Goal: Information Seeking & Learning: Learn about a topic

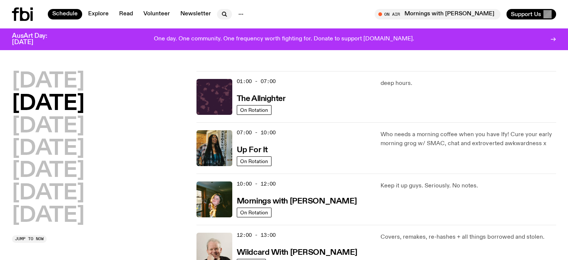
click at [226, 15] on icon "button" at bounding box center [224, 14] width 9 height 9
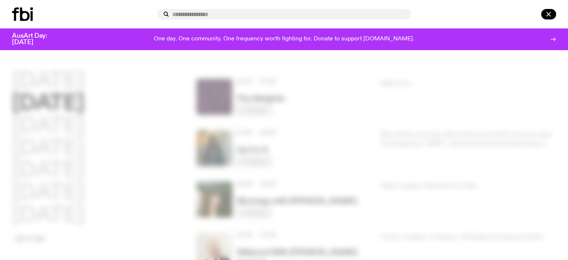
click at [145, 86] on div at bounding box center [284, 130] width 568 height 260
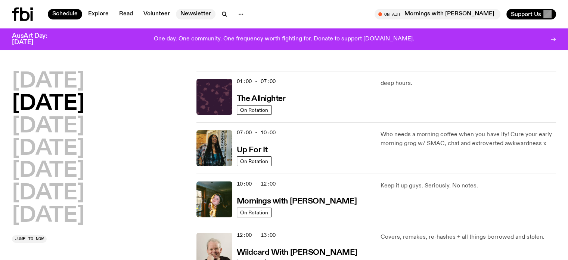
click at [190, 14] on link "Newsletter" at bounding box center [196, 14] width 40 height 10
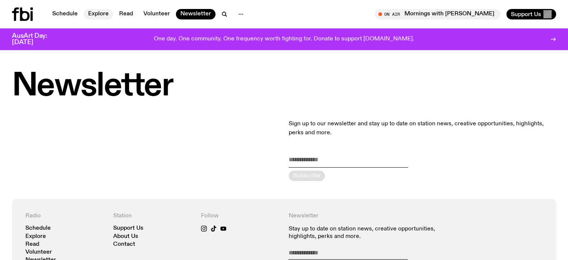
click at [104, 15] on link "Explore" at bounding box center [98, 14] width 29 height 10
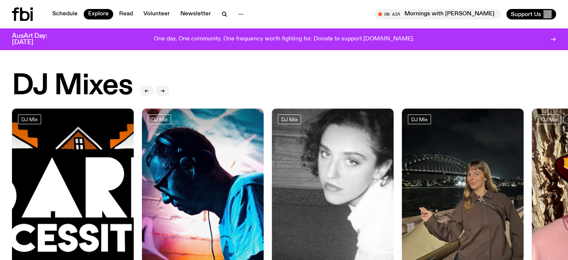
click at [280, 79] on div "DJ Mixes" at bounding box center [284, 86] width 544 height 30
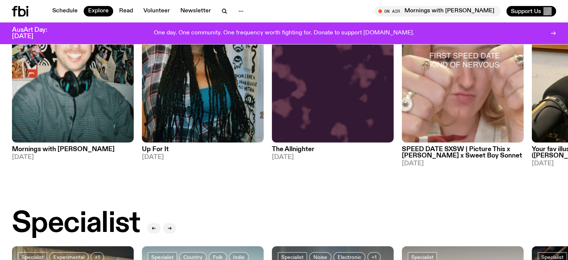
scroll to position [403, 0]
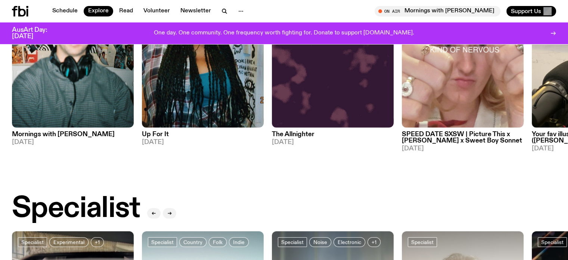
click at [280, 79] on img at bounding box center [333, 46] width 122 height 162
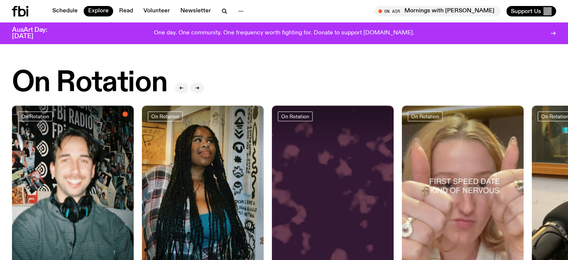
scroll to position [233, 0]
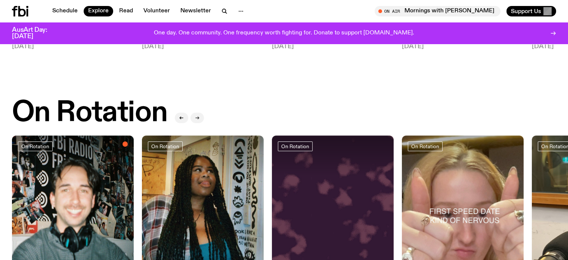
click at [203, 115] on button "button" at bounding box center [196, 117] width 13 height 10
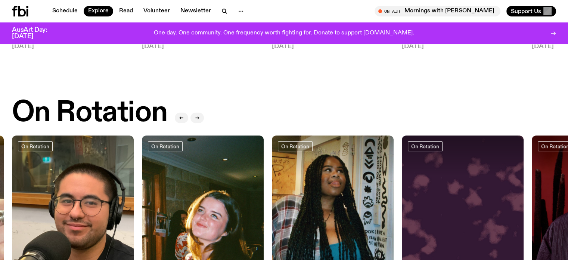
click at [203, 115] on button "button" at bounding box center [196, 117] width 13 height 10
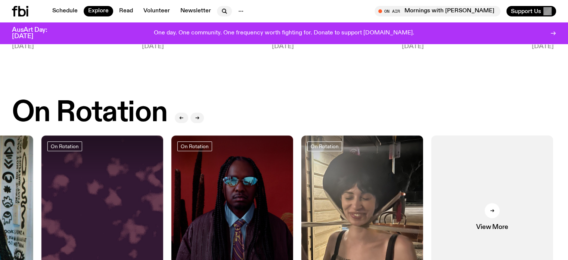
click at [224, 12] on icon "button" at bounding box center [223, 10] width 3 height 3
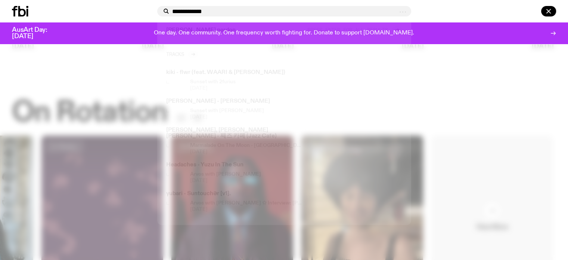
type input "**********"
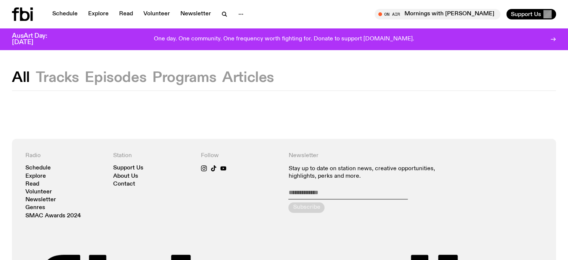
click at [341, 25] on div "Schedule Explore Read Volunteer Newsletter On Air Mornings with [PERSON_NAME] T…" at bounding box center [284, 14] width 568 height 28
click at [221, 15] on icon "button" at bounding box center [224, 14] width 9 height 9
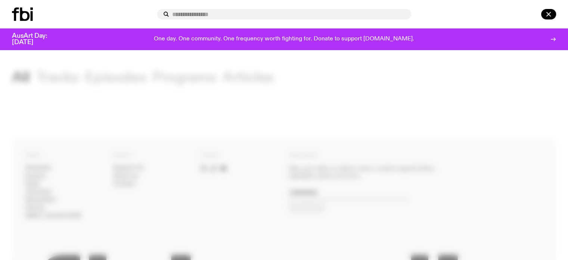
click at [233, 15] on input "text" at bounding box center [288, 14] width 233 height 6
type input "*"
type input "*****"
